Goal: Transaction & Acquisition: Purchase product/service

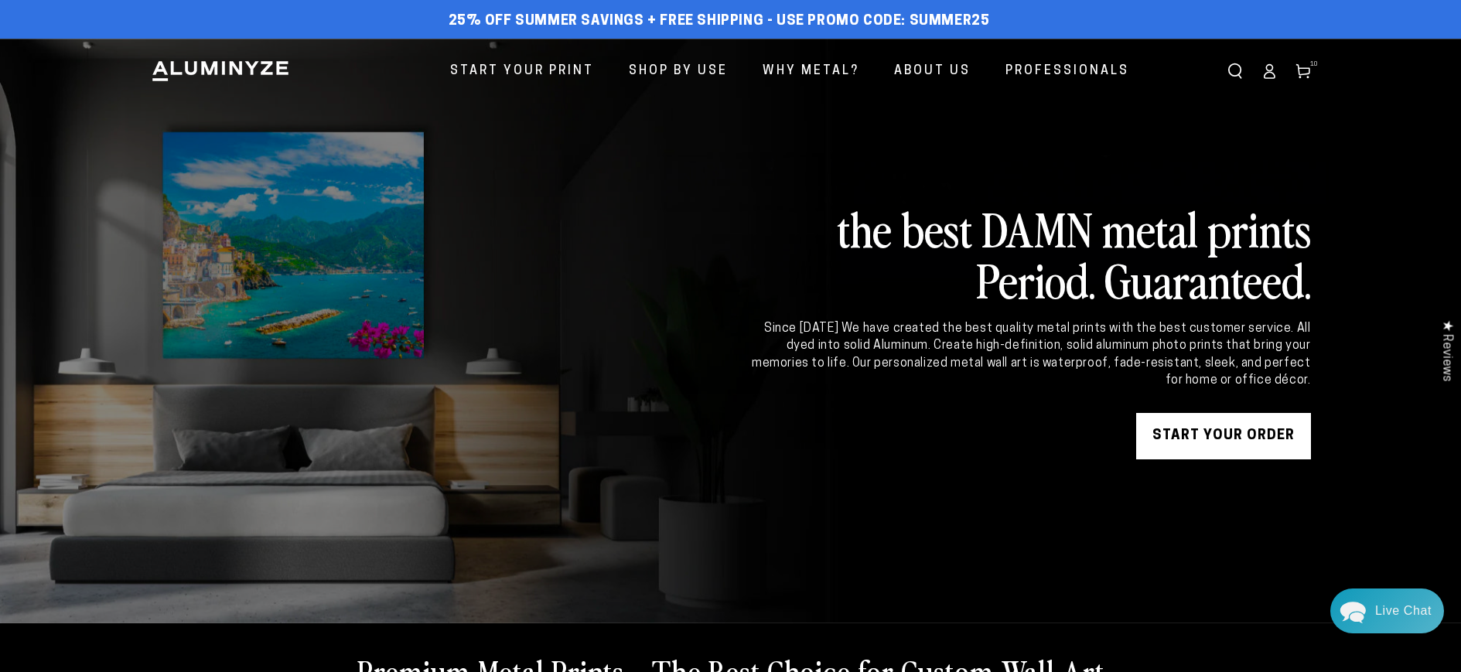
click at [1298, 71] on icon at bounding box center [1302, 70] width 15 height 15
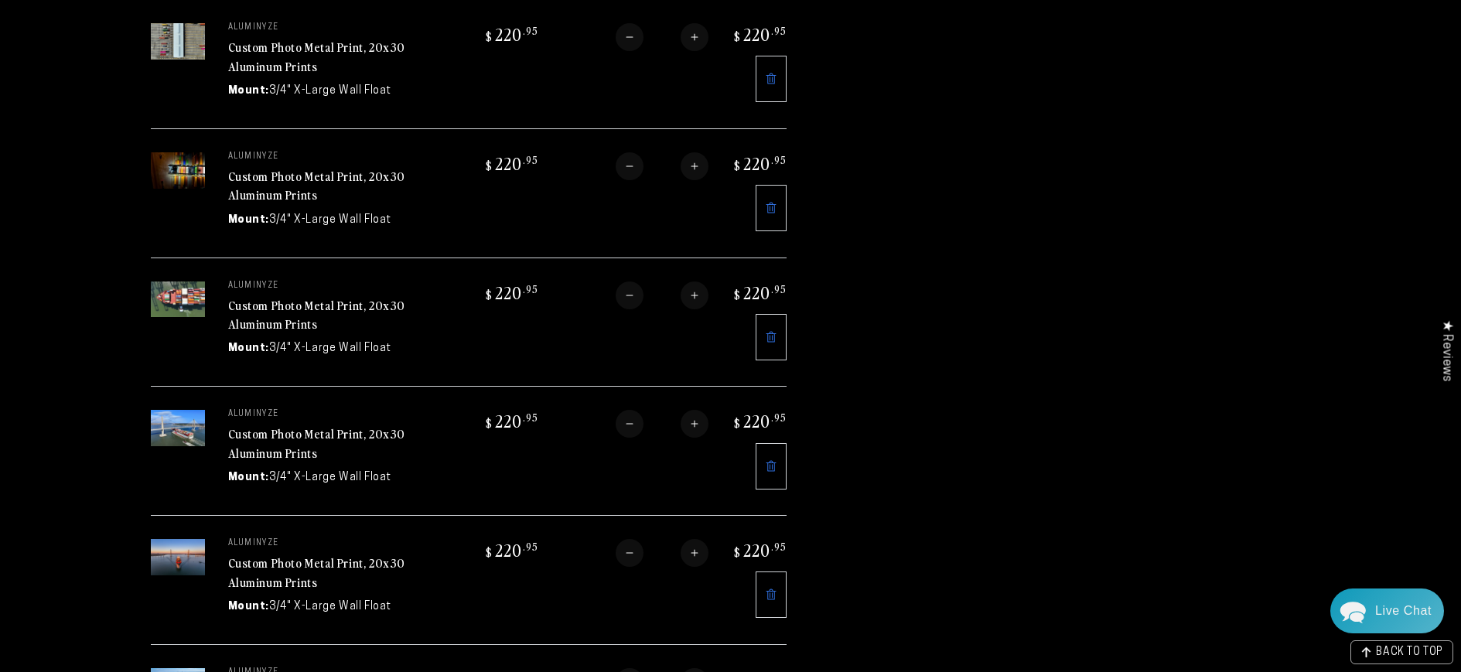
scroll to position [1237, 0]
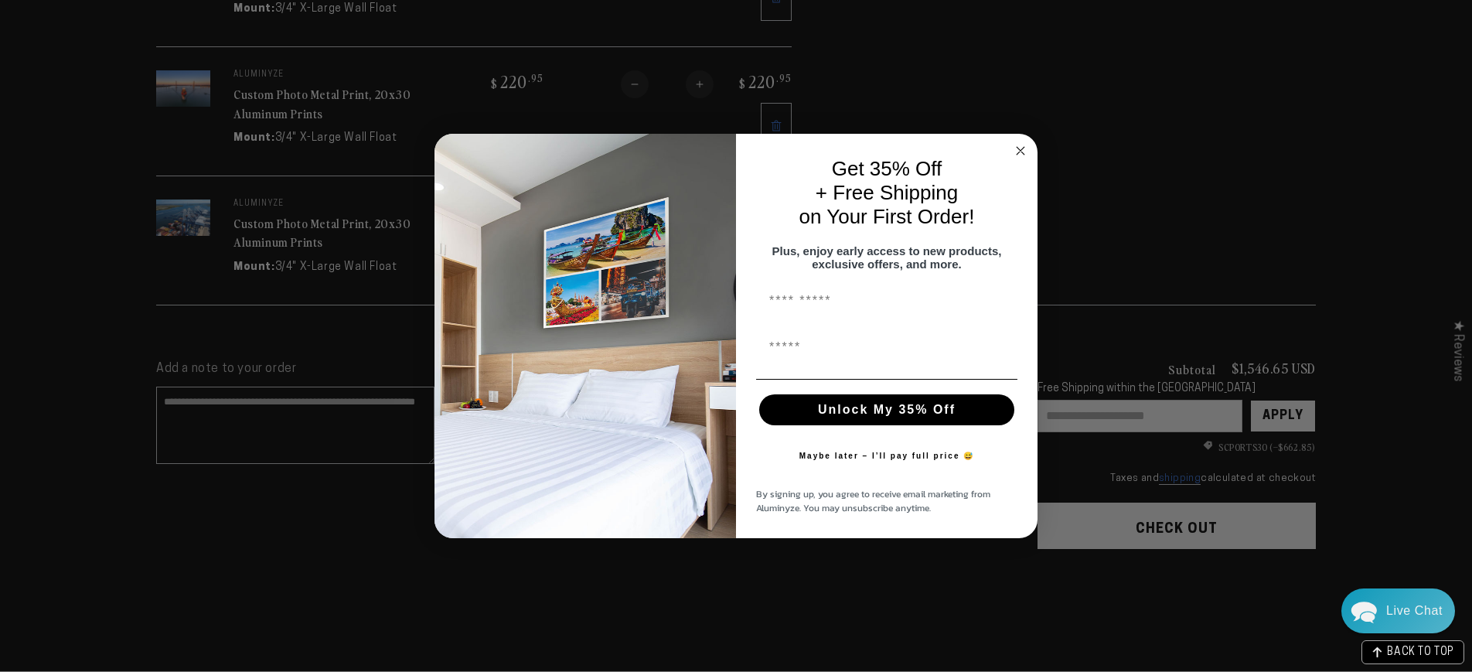
click at [1022, 142] on circle "Close dialog" at bounding box center [1021, 151] width 18 height 18
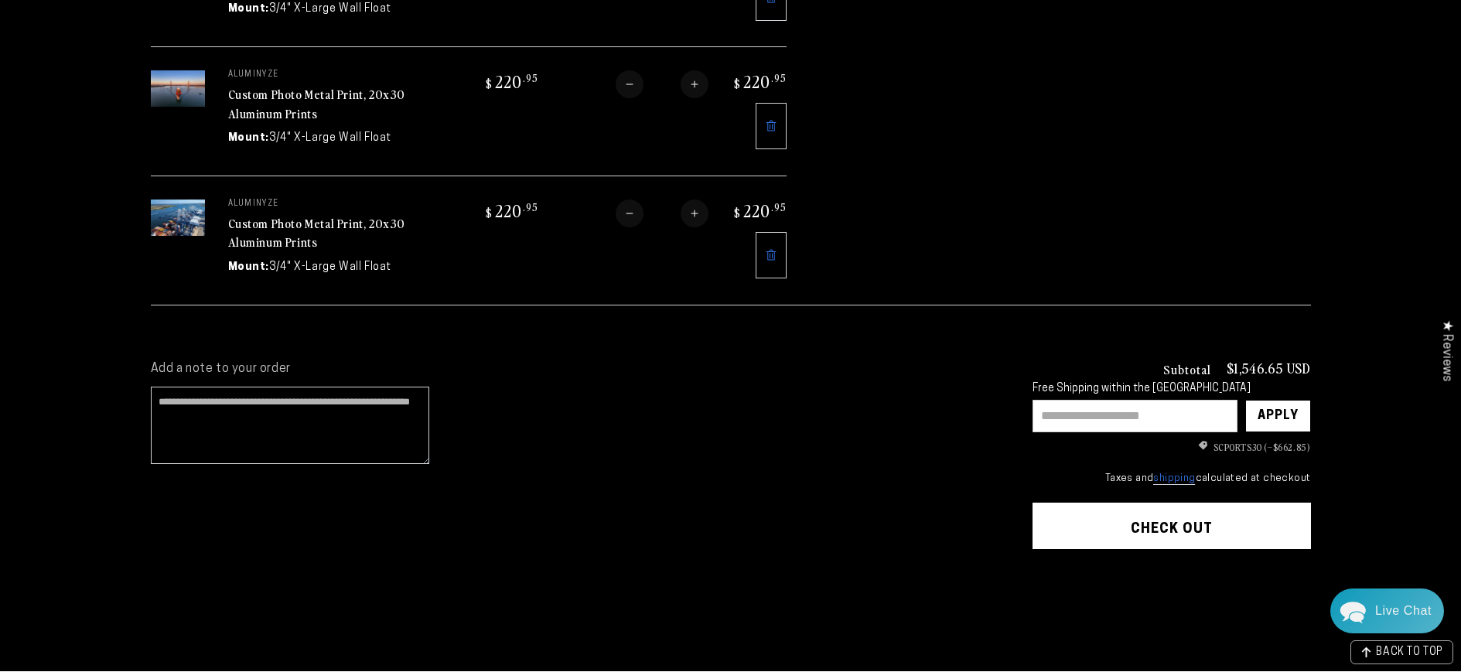
click at [1158, 510] on button "Check out" at bounding box center [1171, 526] width 278 height 46
